Goal: Task Accomplishment & Management: Complete application form

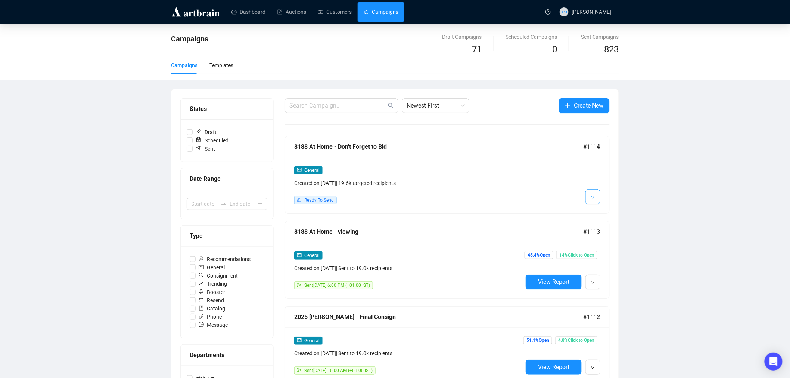
click at [594, 195] on icon "down" at bounding box center [593, 197] width 4 height 4
click at [607, 214] on span "Edit" at bounding box center [605, 214] width 9 height 6
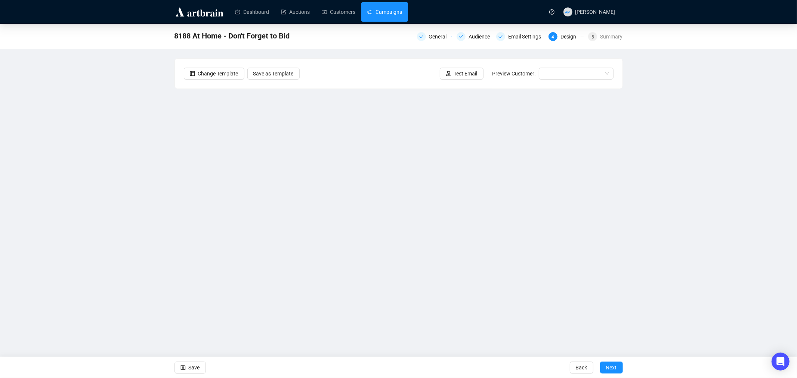
click at [375, 13] on link "Campaigns" at bounding box center [384, 11] width 35 height 19
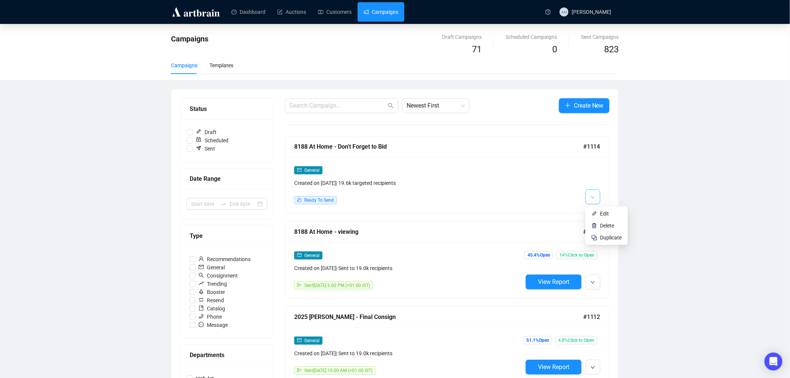
click at [595, 198] on icon "down" at bounding box center [593, 197] width 4 height 4
click at [602, 212] on span "Edit" at bounding box center [605, 214] width 9 height 6
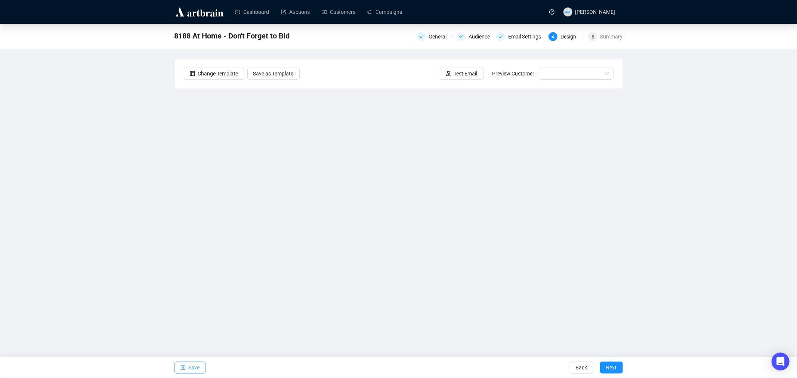
click at [191, 368] on span "Save" at bounding box center [194, 367] width 11 height 21
click at [189, 365] on span "Save" at bounding box center [194, 367] width 11 height 21
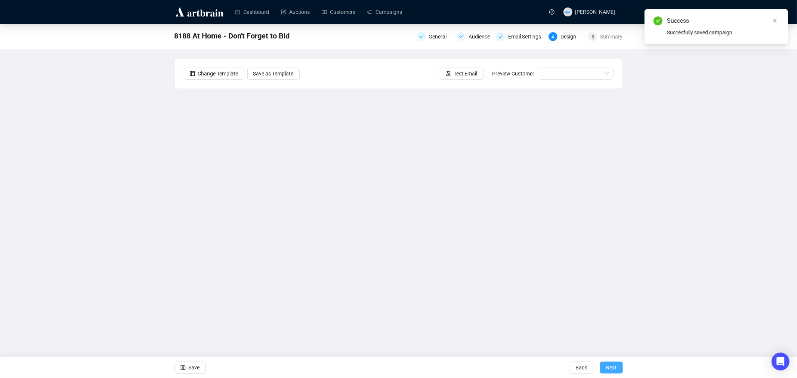
click at [611, 368] on span "Next" at bounding box center [611, 367] width 11 height 21
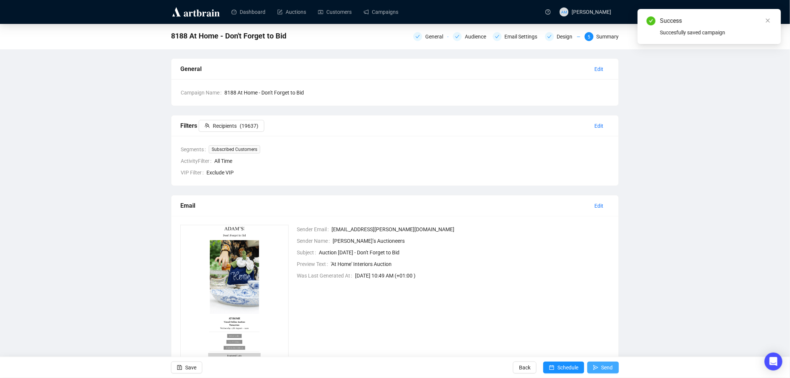
click at [604, 365] on span "Send" at bounding box center [608, 367] width 12 height 21
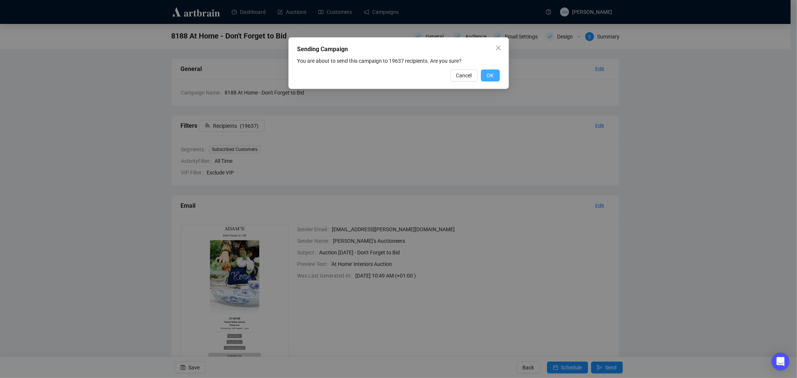
click at [497, 75] on button "OK" at bounding box center [490, 75] width 19 height 12
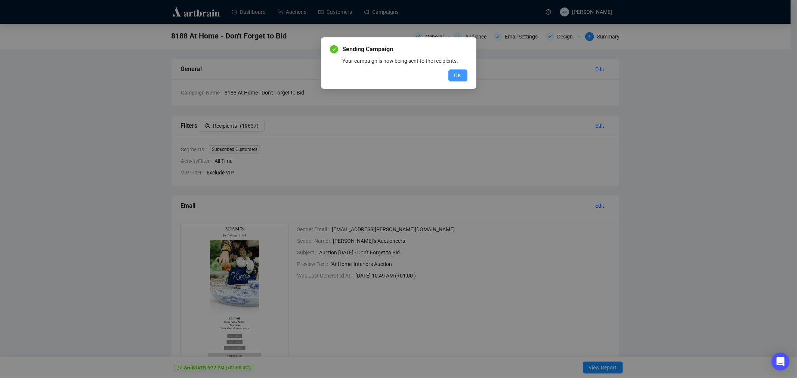
click at [458, 77] on span "OK" at bounding box center [457, 75] width 7 height 8
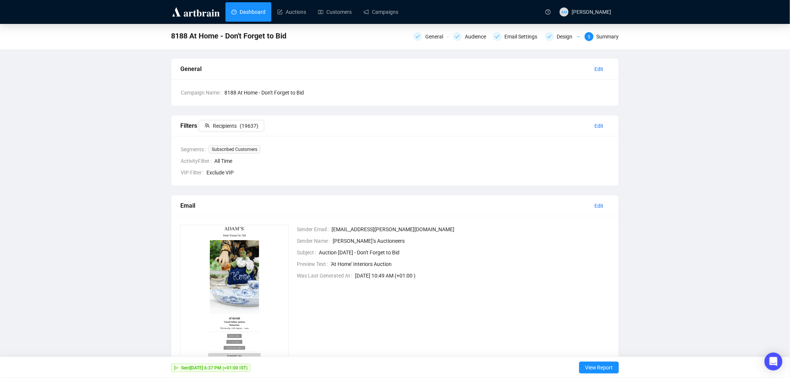
click at [238, 10] on link "Dashboard" at bounding box center [249, 11] width 34 height 19
